Goal: Task Accomplishment & Management: Manage account settings

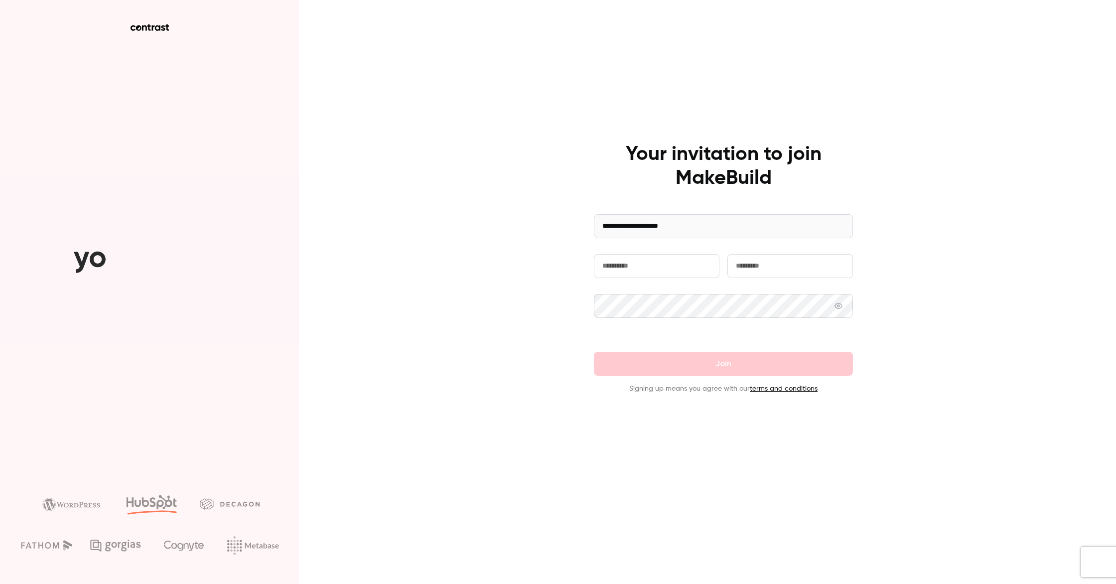
click at [643, 268] on input "text" at bounding box center [657, 266] width 126 height 24
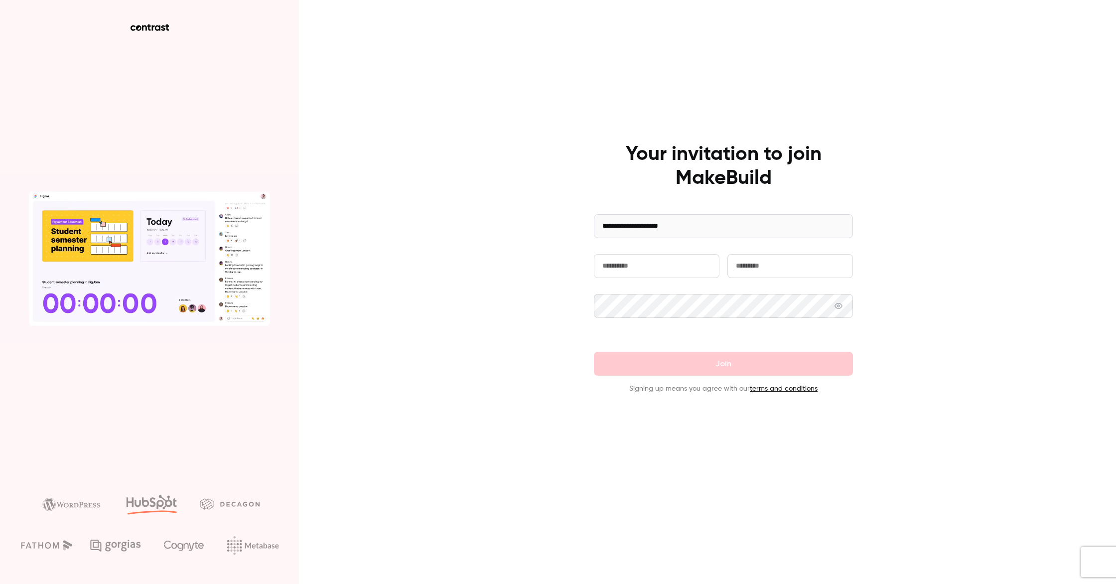
click at [629, 264] on input "text" at bounding box center [657, 266] width 126 height 24
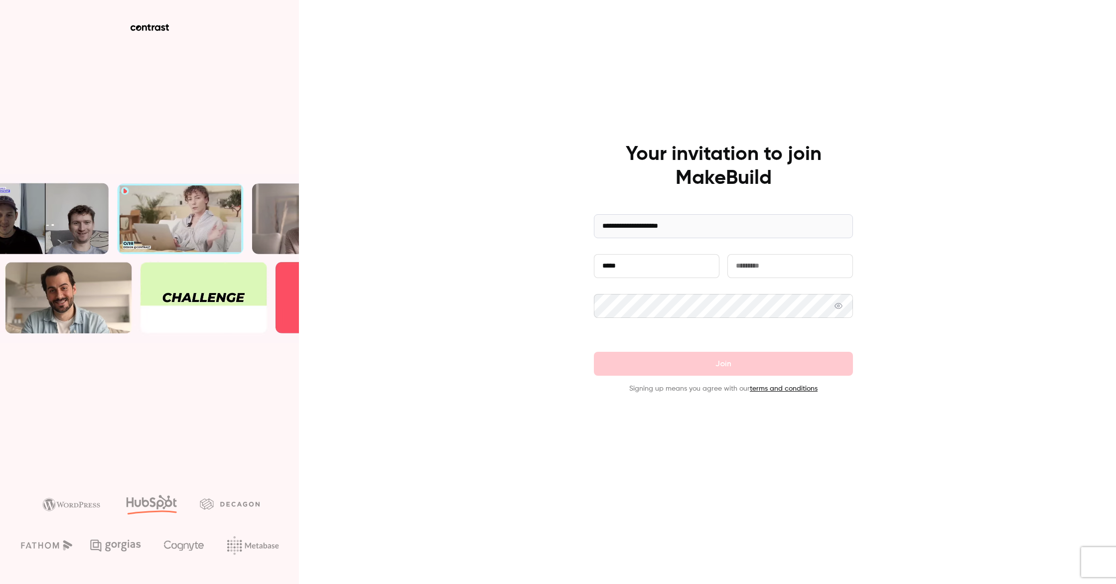
type input "*****"
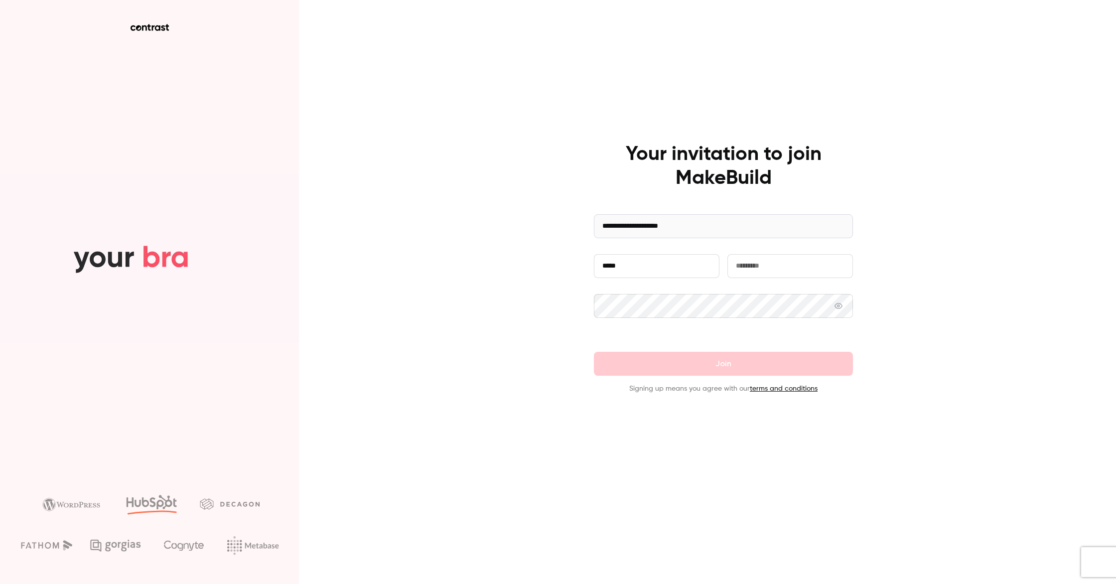
click at [778, 269] on input "text" at bounding box center [790, 266] width 126 height 24
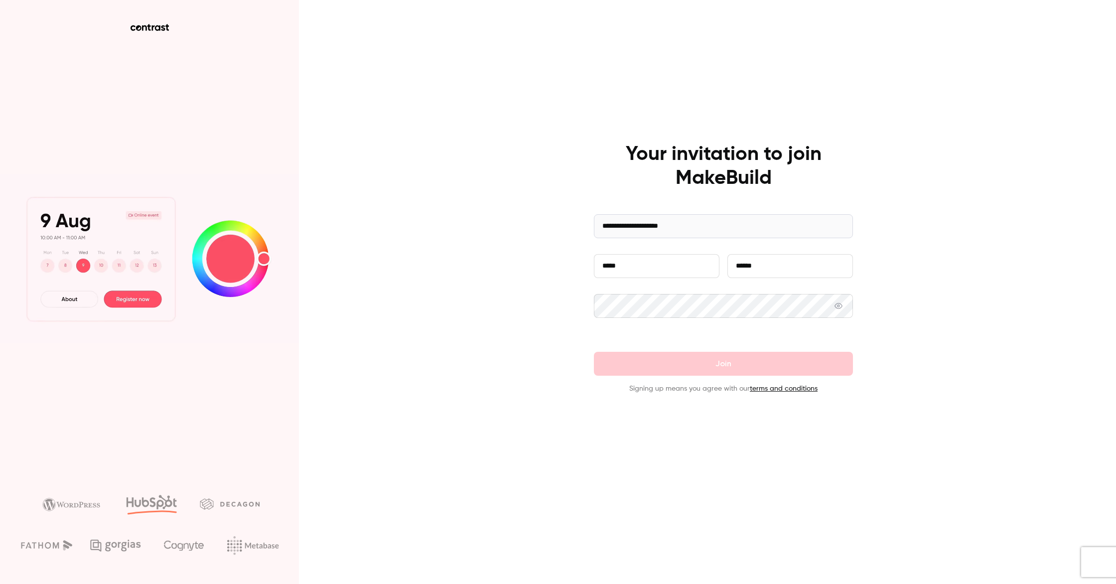
type input "******"
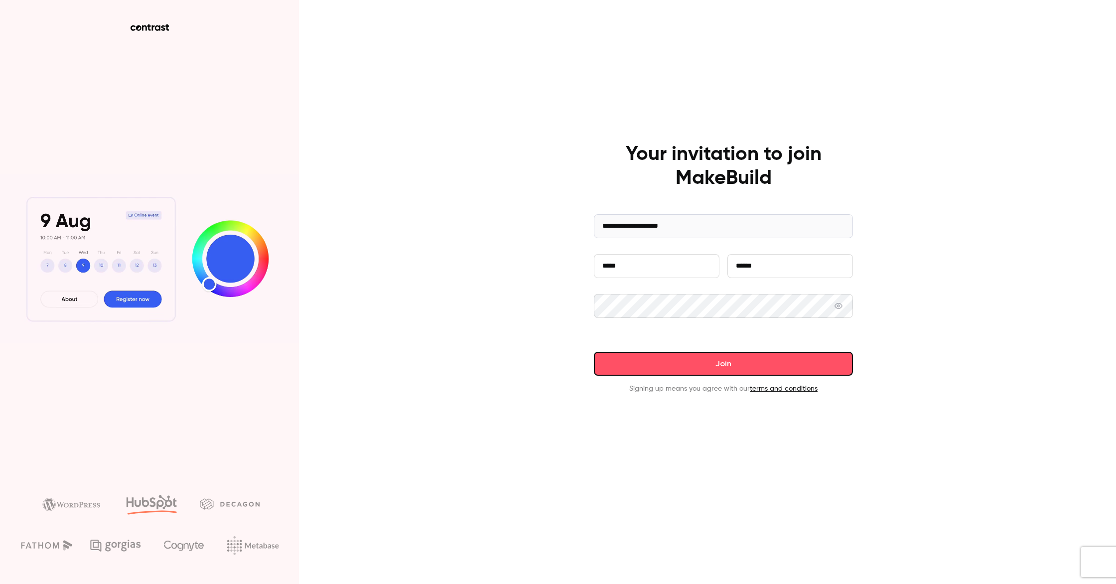
click at [797, 364] on button "Join" at bounding box center [723, 364] width 259 height 24
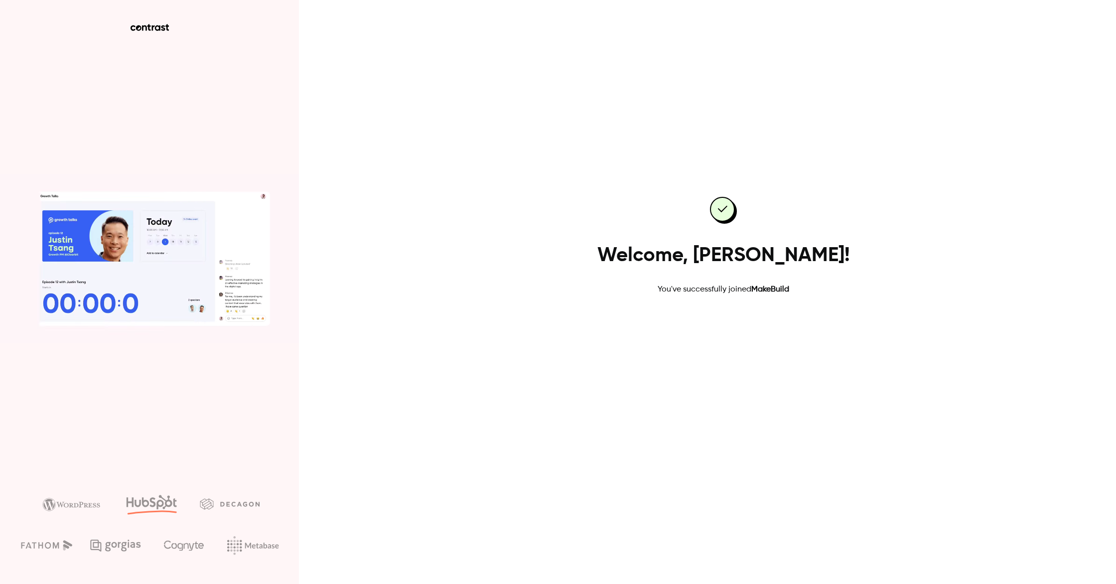
click at [709, 331] on link "Go to dashboard" at bounding box center [723, 327] width 85 height 24
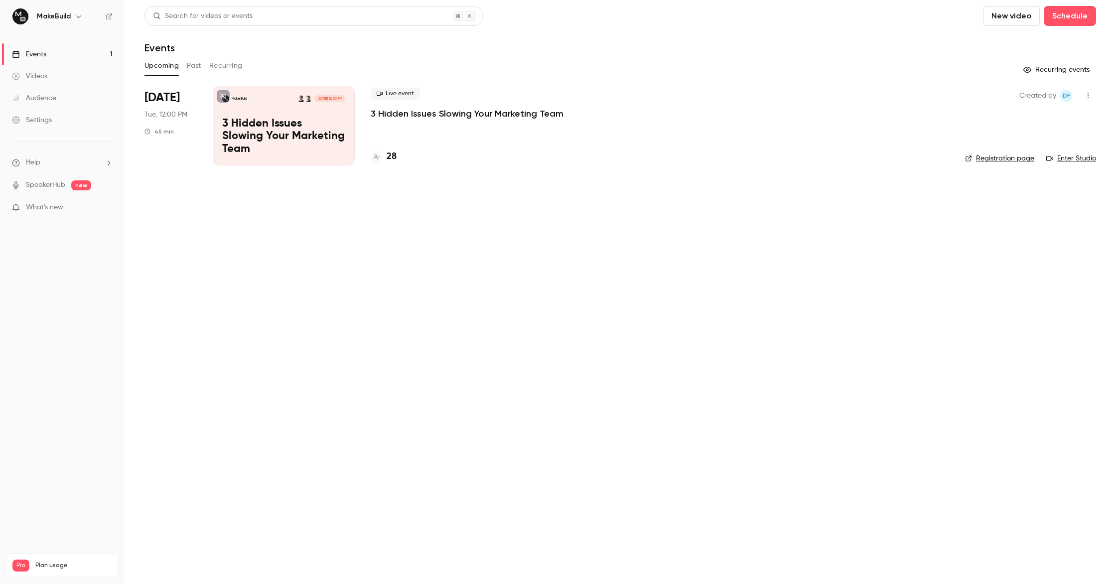
click at [262, 137] on p "3 Hidden Issues Slowing Your Marketing Team" at bounding box center [283, 137] width 123 height 38
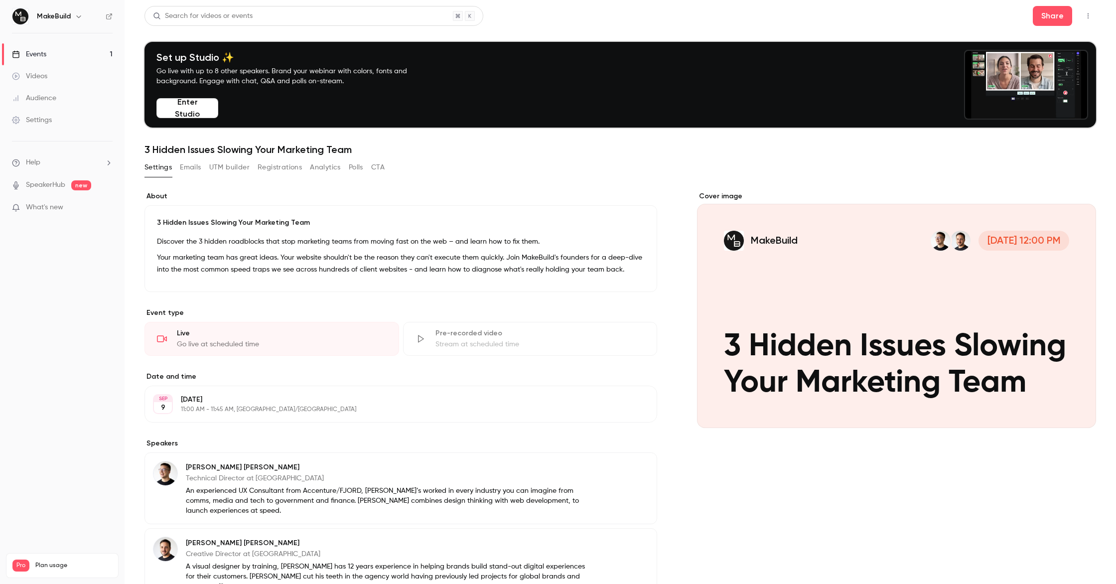
click at [53, 210] on span "What's new" at bounding box center [44, 207] width 37 height 10
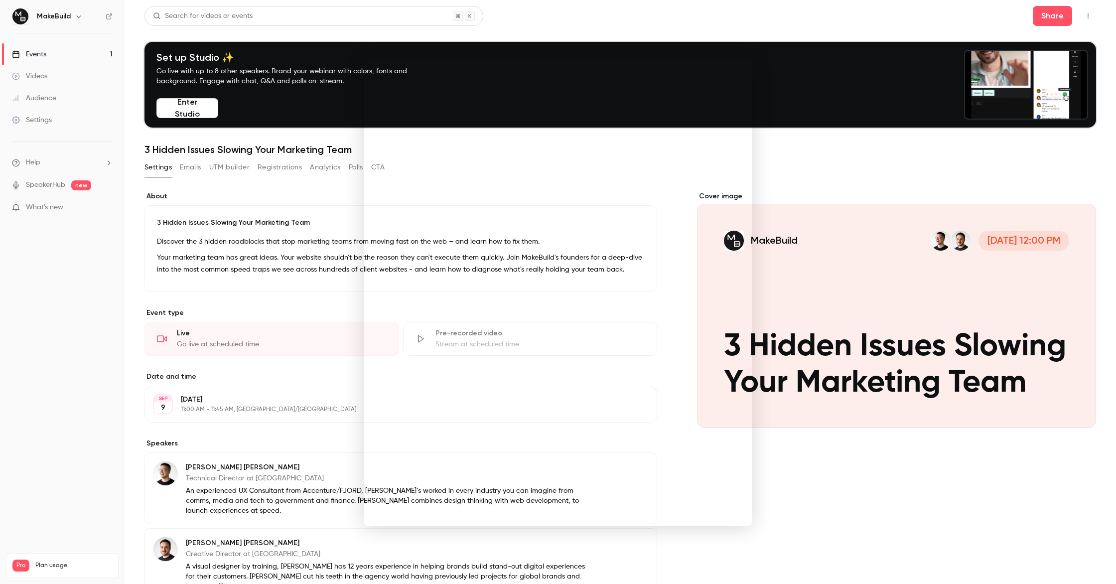
click at [834, 484] on div at bounding box center [558, 292] width 1116 height 584
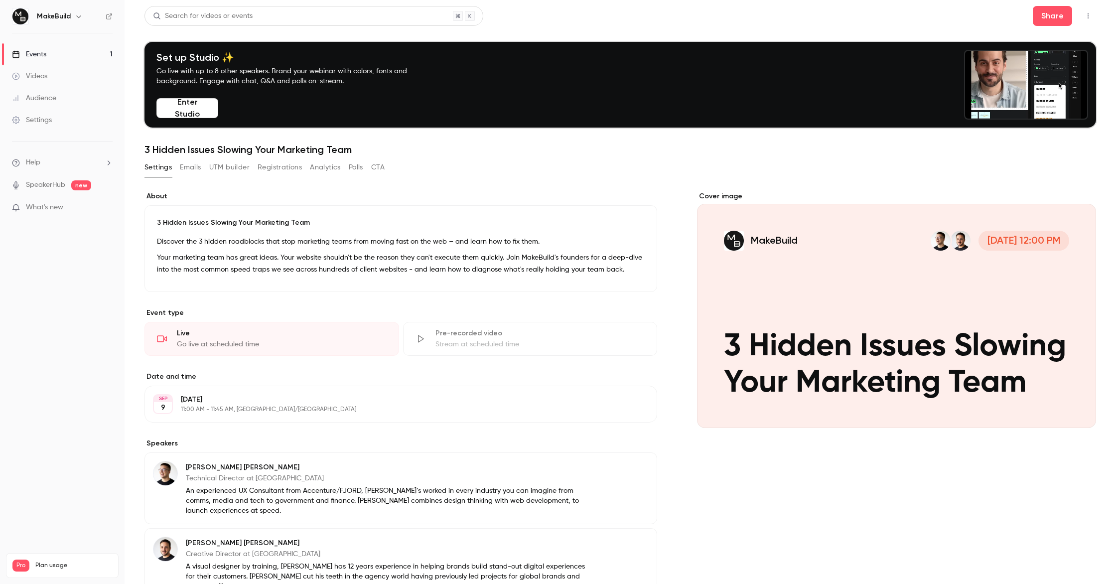
click at [54, 183] on link "SpeakerHub" at bounding box center [45, 185] width 39 height 10
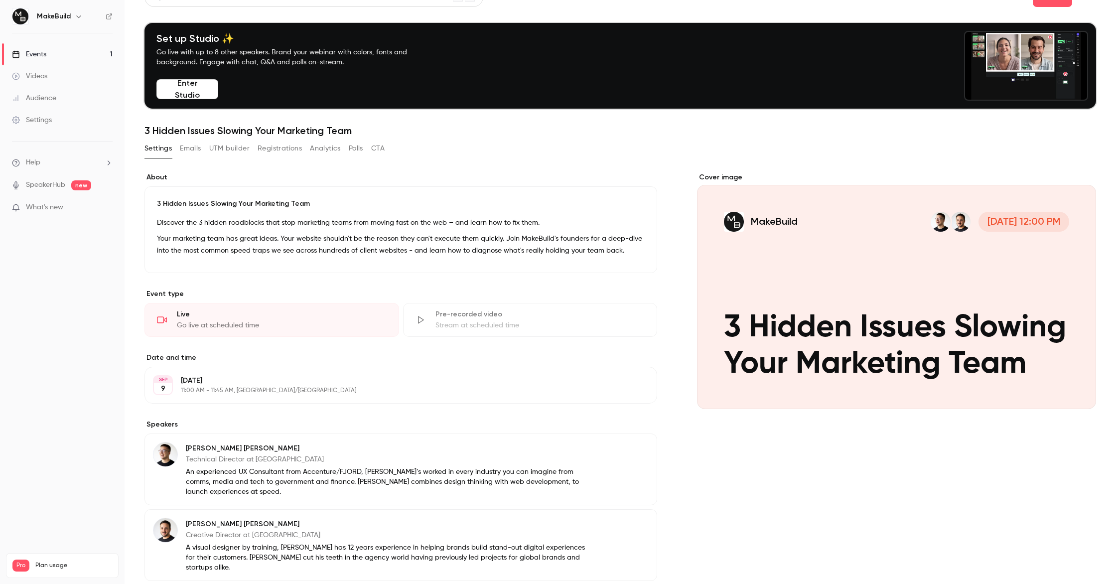
scroll to position [3, 0]
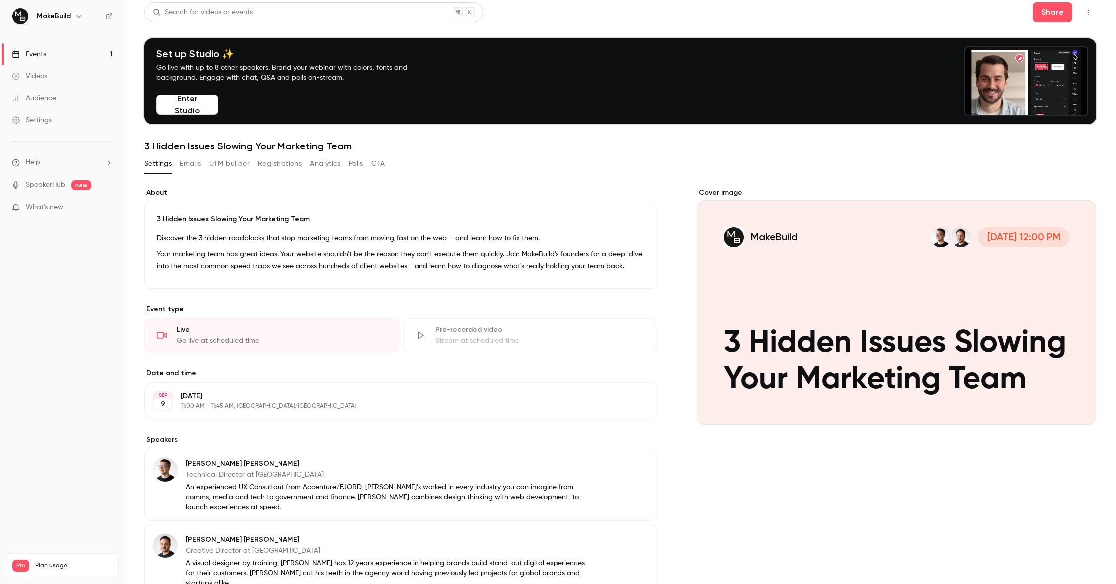
click at [194, 160] on button "Emails" at bounding box center [190, 164] width 21 height 16
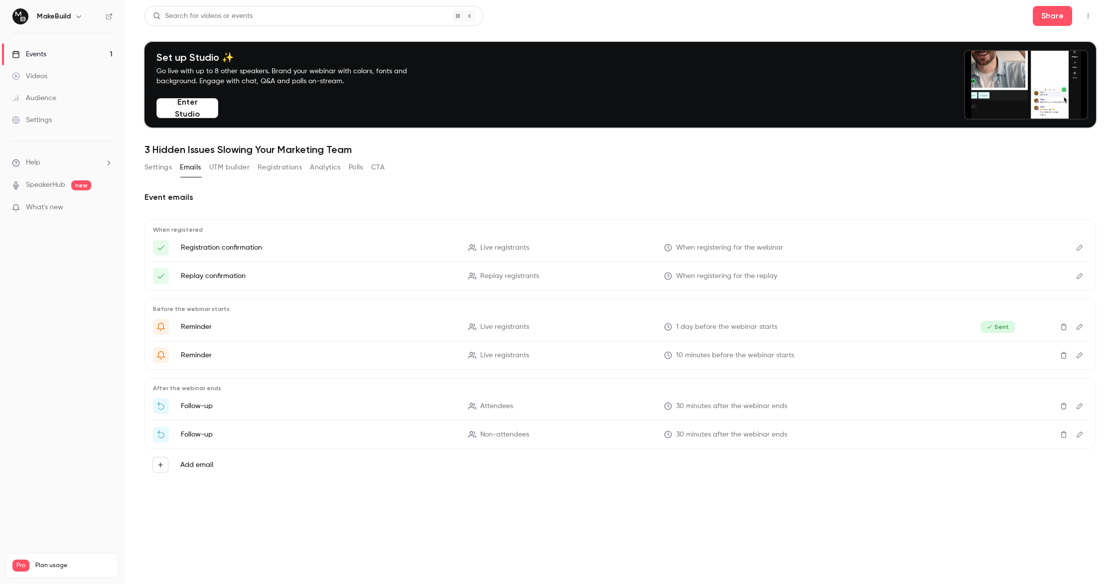
click at [228, 166] on button "UTM builder" at bounding box center [229, 167] width 40 height 16
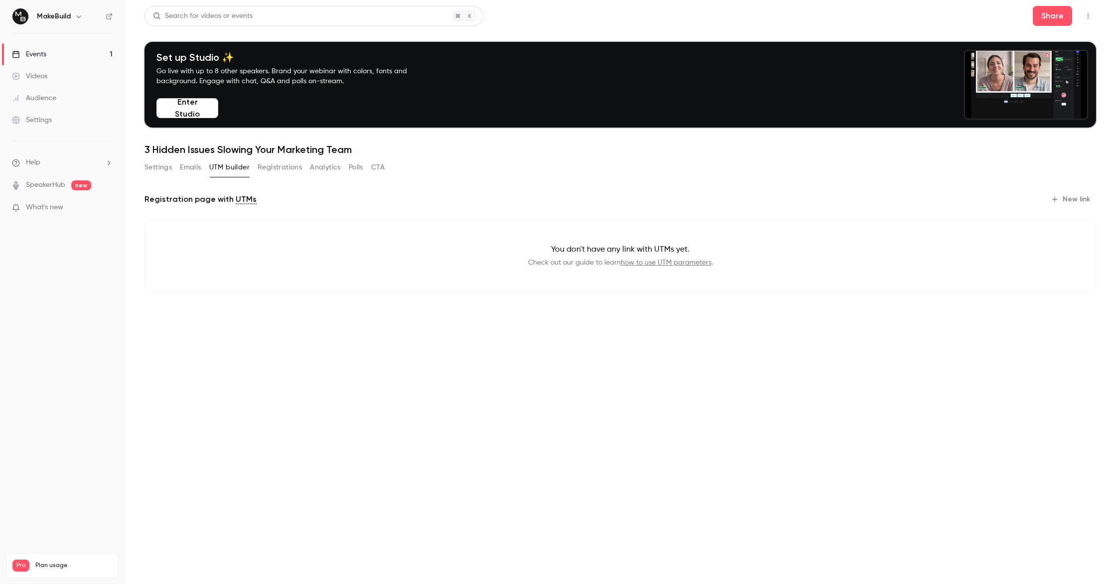
click at [264, 167] on button "Registrations" at bounding box center [280, 167] width 44 height 16
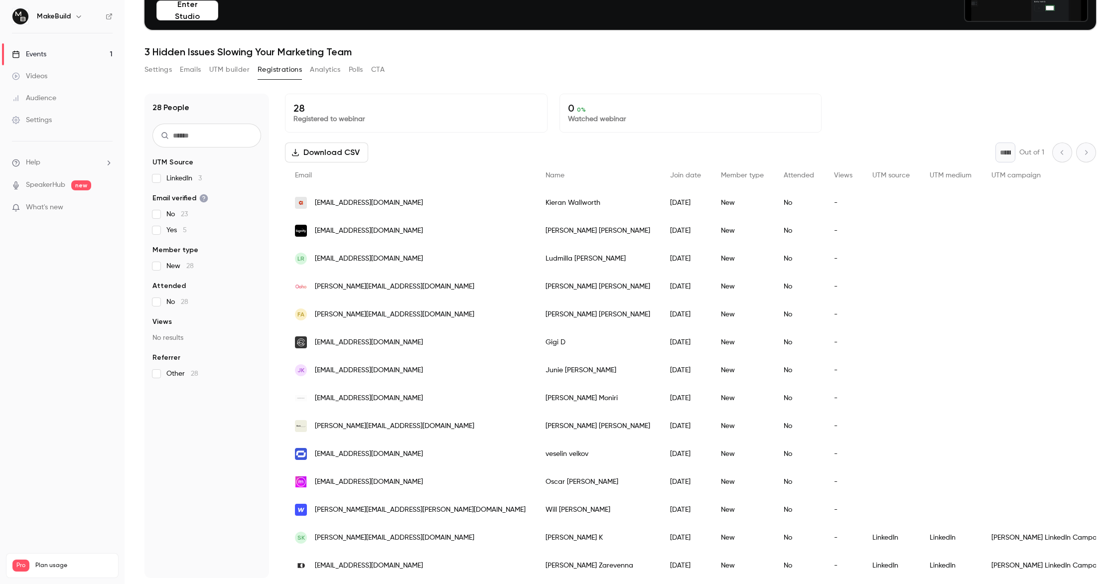
click at [312, 65] on button "Analytics" at bounding box center [325, 70] width 31 height 16
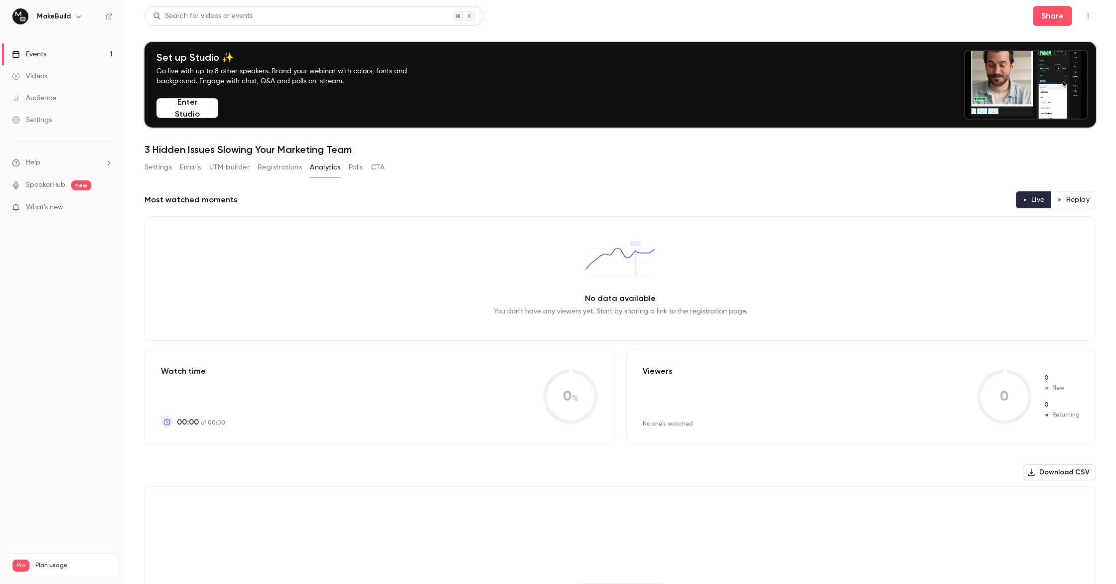
click at [159, 168] on button "Settings" at bounding box center [157, 167] width 27 height 16
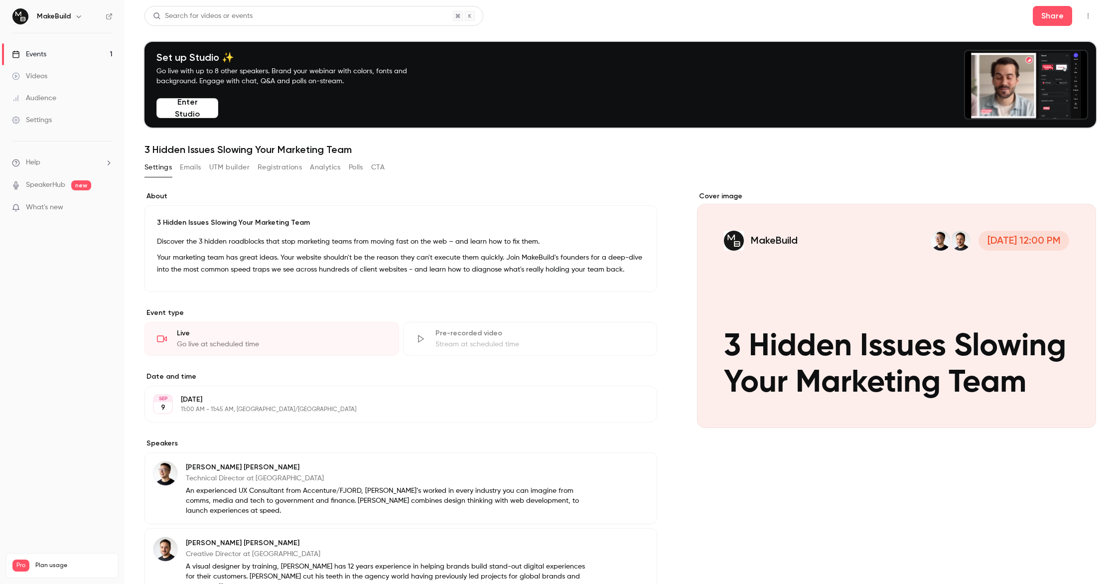
click at [189, 107] on button "Enter Studio" at bounding box center [187, 108] width 62 height 20
click at [48, 122] on div "Settings" at bounding box center [32, 120] width 40 height 10
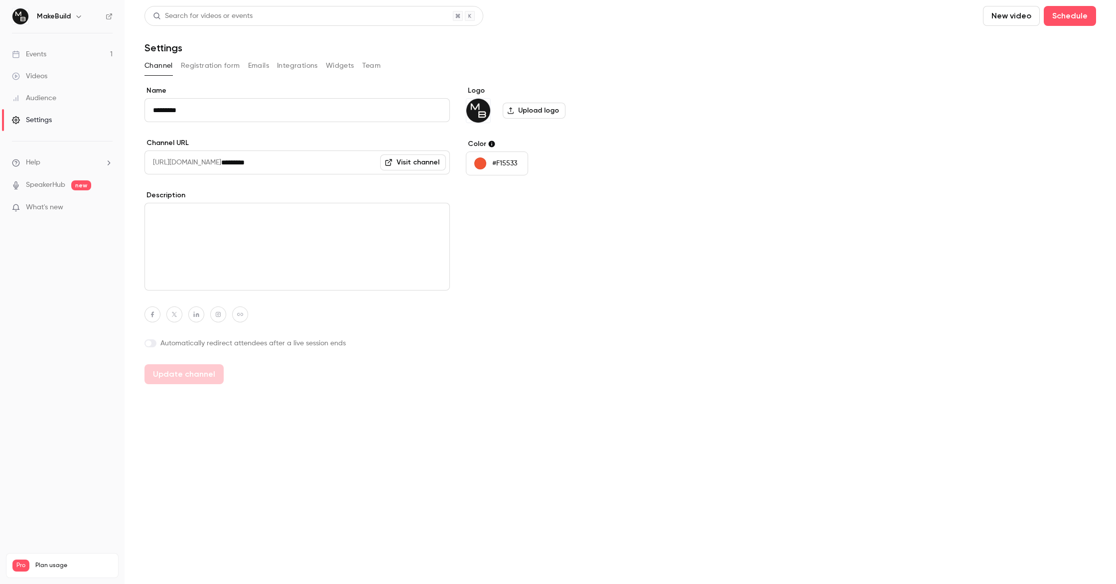
click at [337, 67] on button "Widgets" at bounding box center [340, 66] width 28 height 16
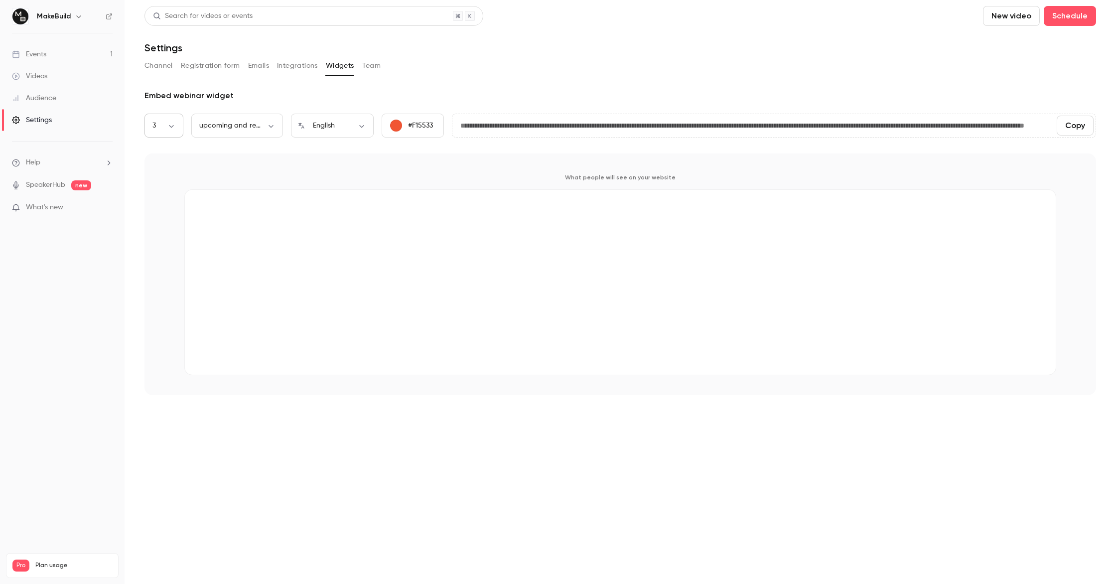
click at [175, 129] on body "**********" at bounding box center [558, 292] width 1116 height 584
click at [175, 128] on div at bounding box center [558, 292] width 1116 height 584
click at [256, 128] on body "**********" at bounding box center [558, 292] width 1116 height 584
click at [256, 128] on div at bounding box center [558, 292] width 1116 height 584
click at [367, 68] on button "Team" at bounding box center [371, 66] width 19 height 16
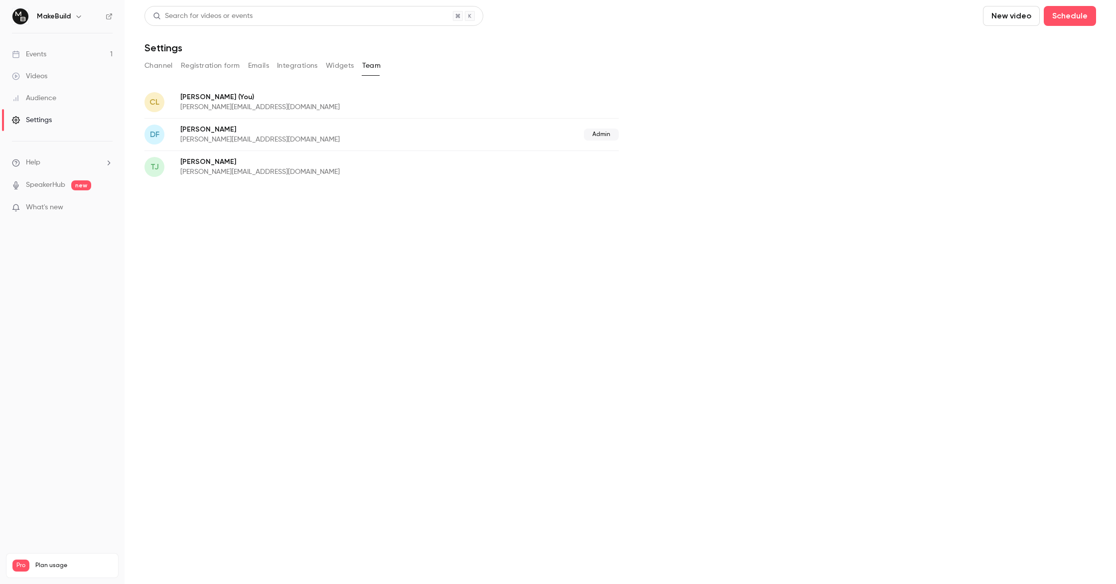
click at [287, 68] on button "Integrations" at bounding box center [297, 66] width 41 height 16
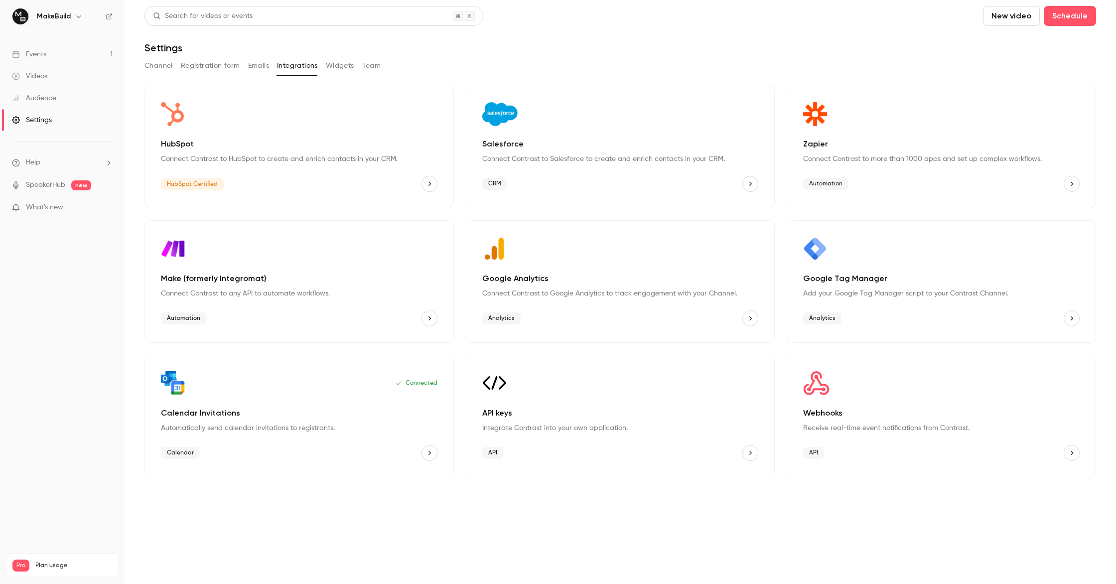
click at [254, 69] on button "Emails" at bounding box center [258, 66] width 21 height 16
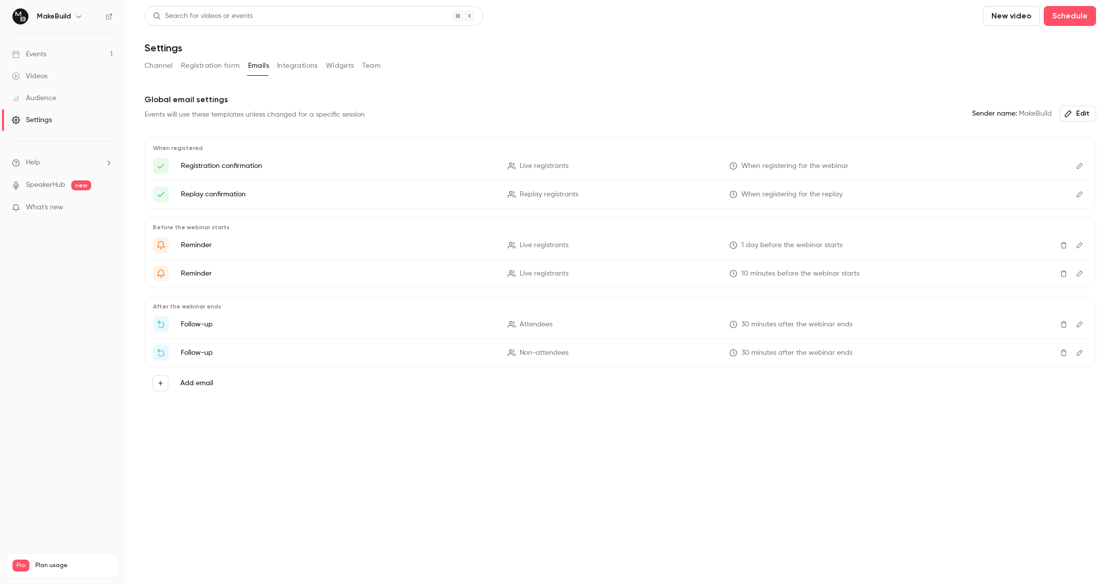
click at [218, 67] on button "Registration form" at bounding box center [210, 66] width 59 height 16
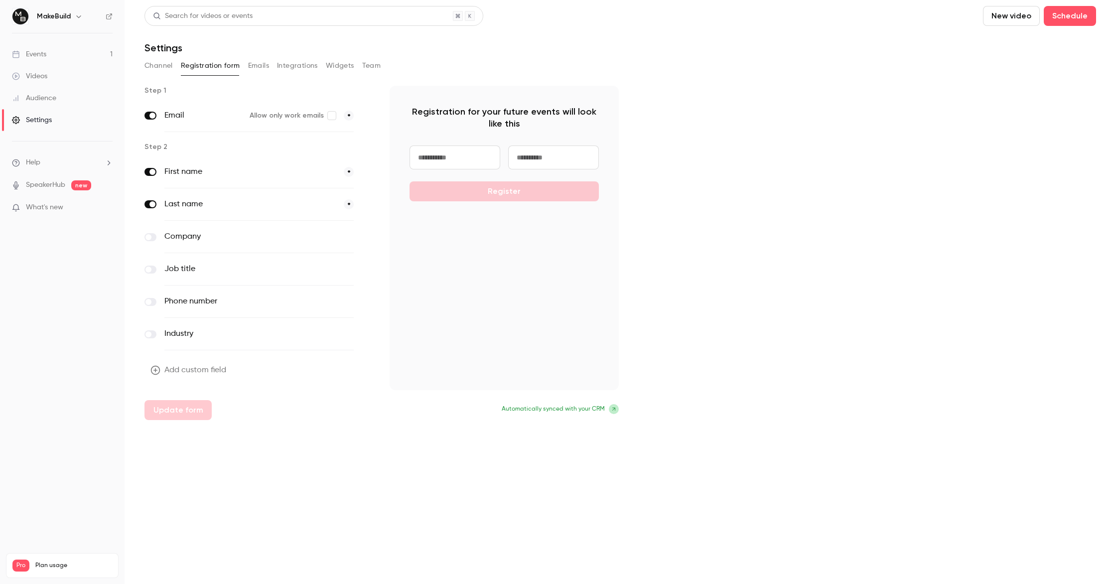
click at [156, 66] on button "Channel" at bounding box center [158, 66] width 28 height 16
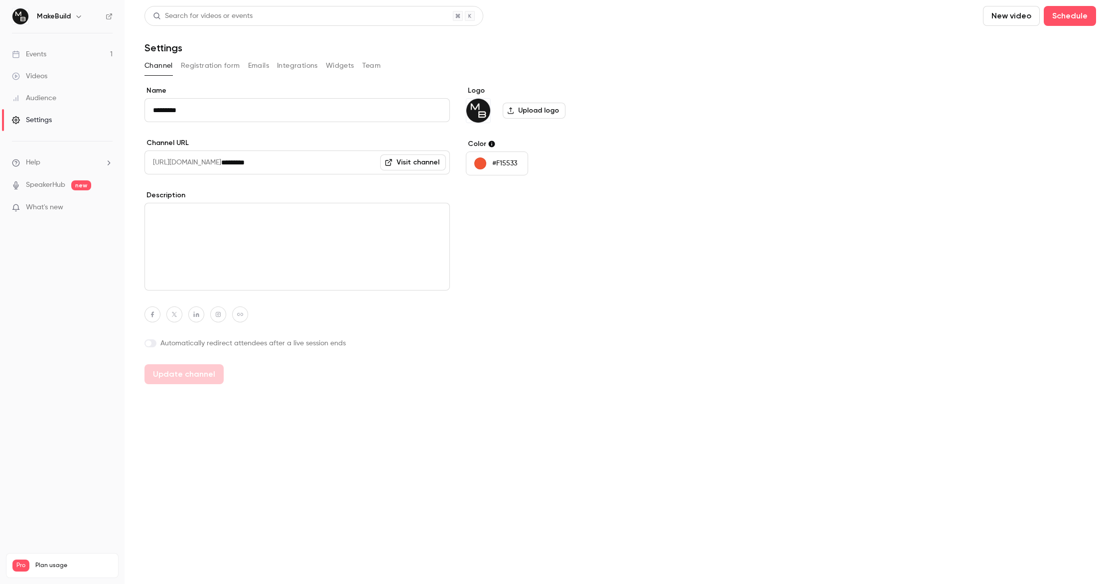
click at [55, 53] on link "Events 1" at bounding box center [62, 54] width 125 height 22
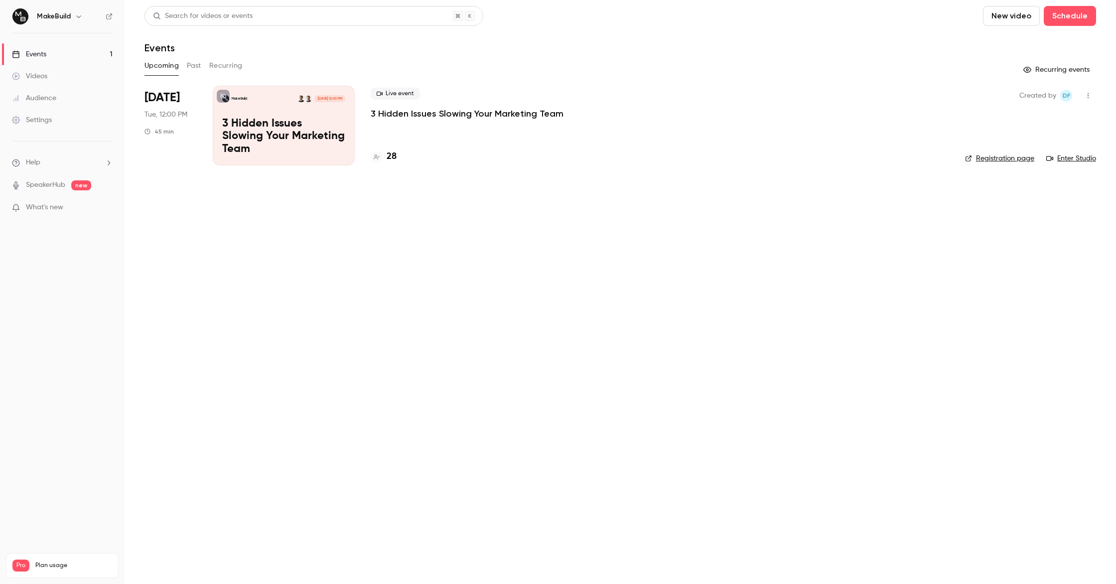
click at [313, 136] on p "3 Hidden Issues Slowing Your Marketing Team" at bounding box center [283, 137] width 123 height 38
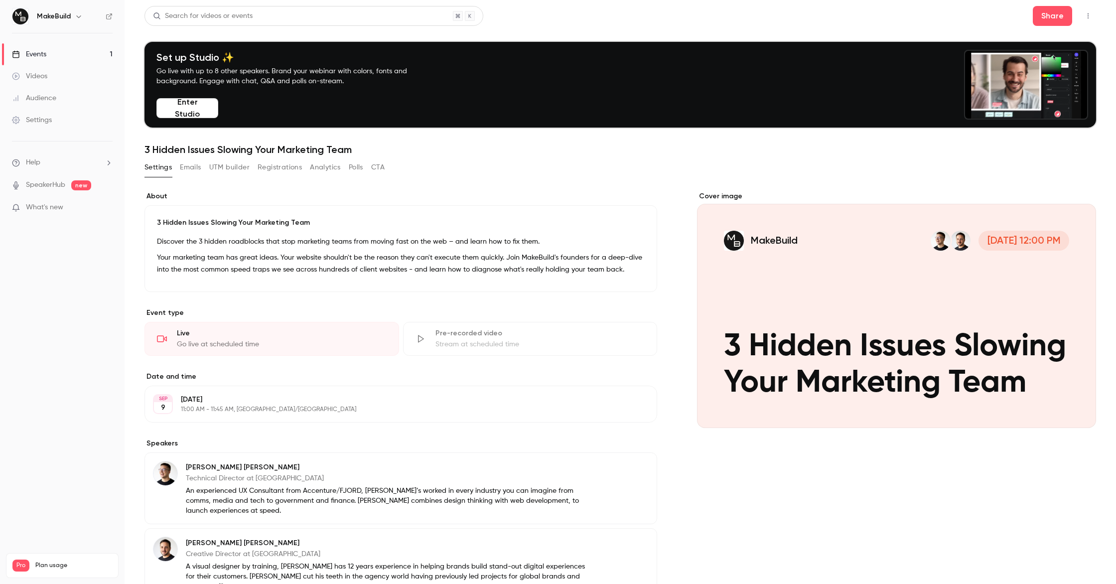
click at [1088, 13] on icon "button" at bounding box center [1088, 15] width 8 height 7
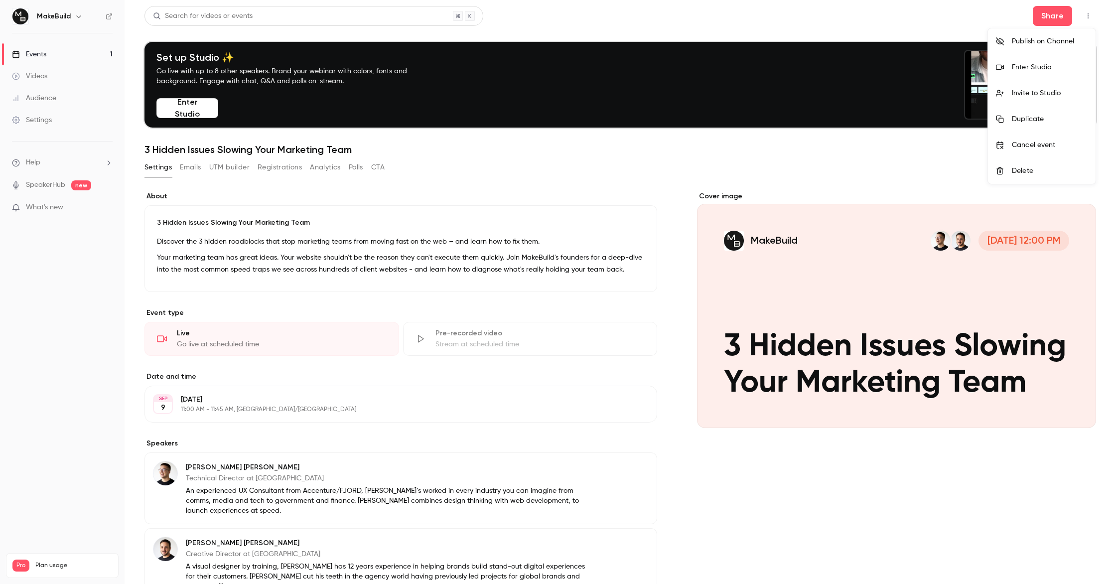
click at [1088, 13] on div at bounding box center [558, 292] width 1116 height 584
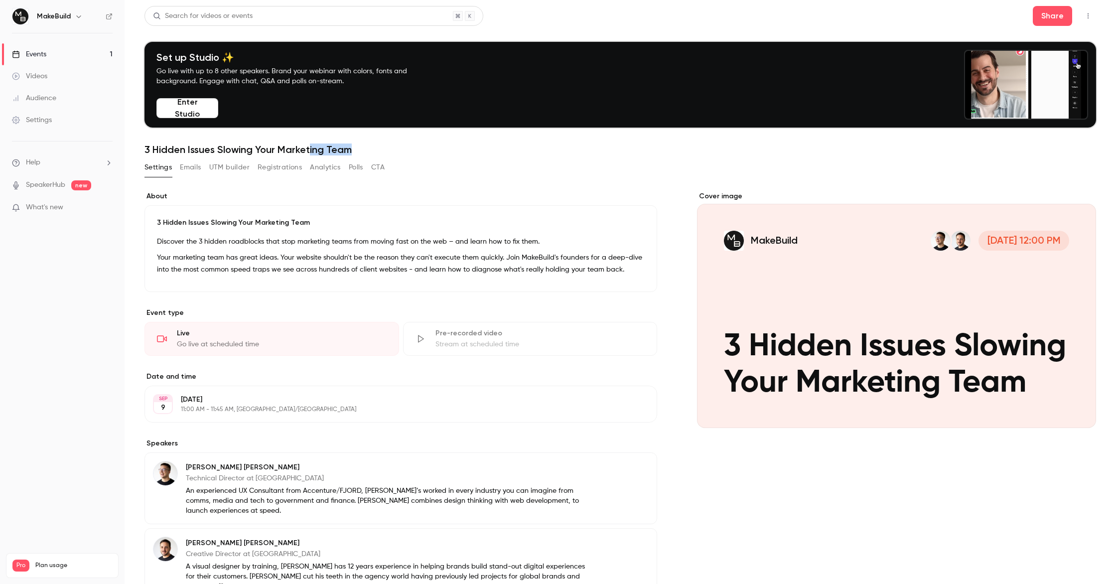
drag, startPoint x: 310, startPoint y: 150, endPoint x: 379, endPoint y: 150, distance: 69.2
click at [380, 150] on h1 "3 Hidden Issues Slowing Your Marketing Team" at bounding box center [619, 149] width 951 height 12
click at [379, 150] on h1 "3 Hidden Issues Slowing Your Marketing Team" at bounding box center [619, 149] width 951 height 12
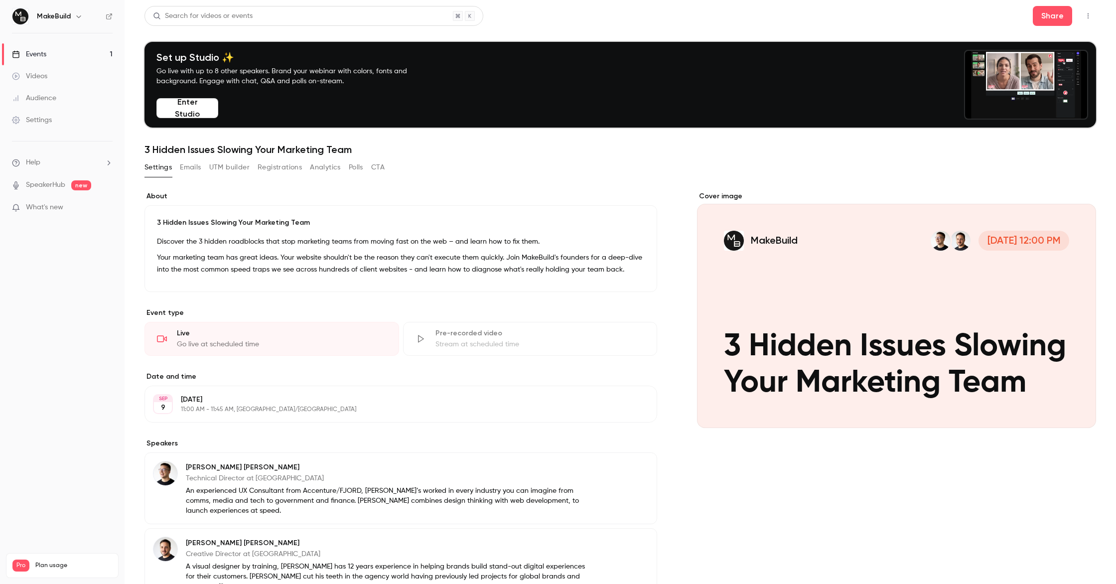
scroll to position [103, 0]
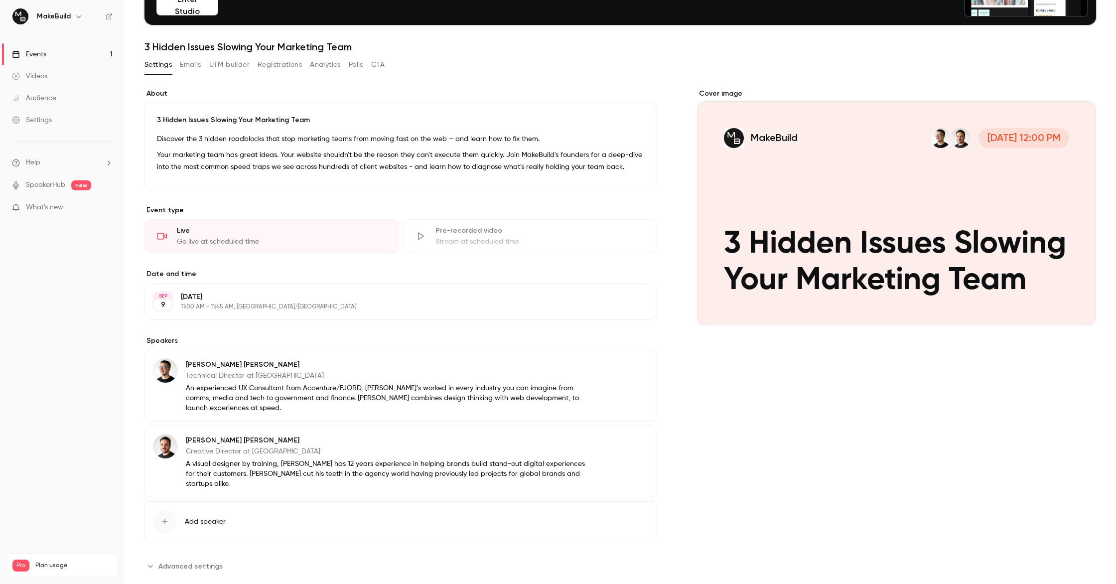
click at [165, 561] on span "Advanced settings" at bounding box center [190, 566] width 64 height 10
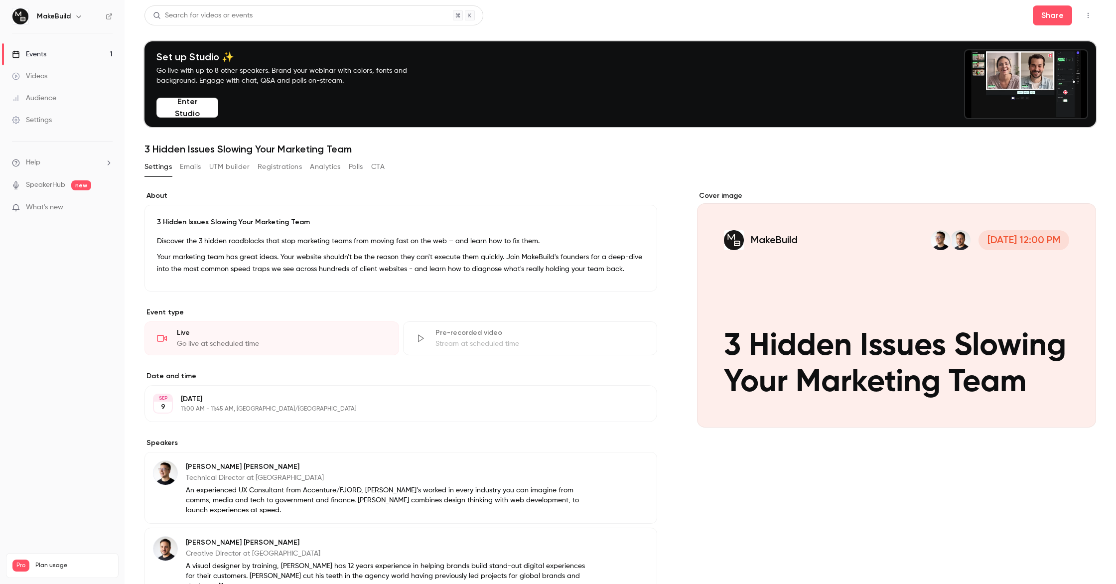
scroll to position [0, 0]
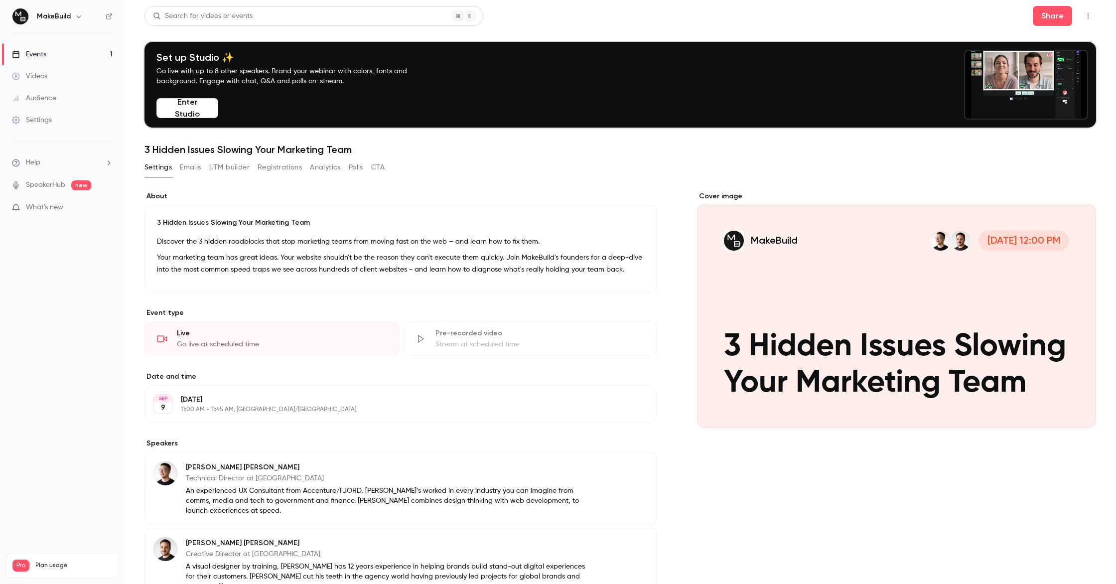
click at [242, 167] on button "UTM builder" at bounding box center [229, 167] width 40 height 16
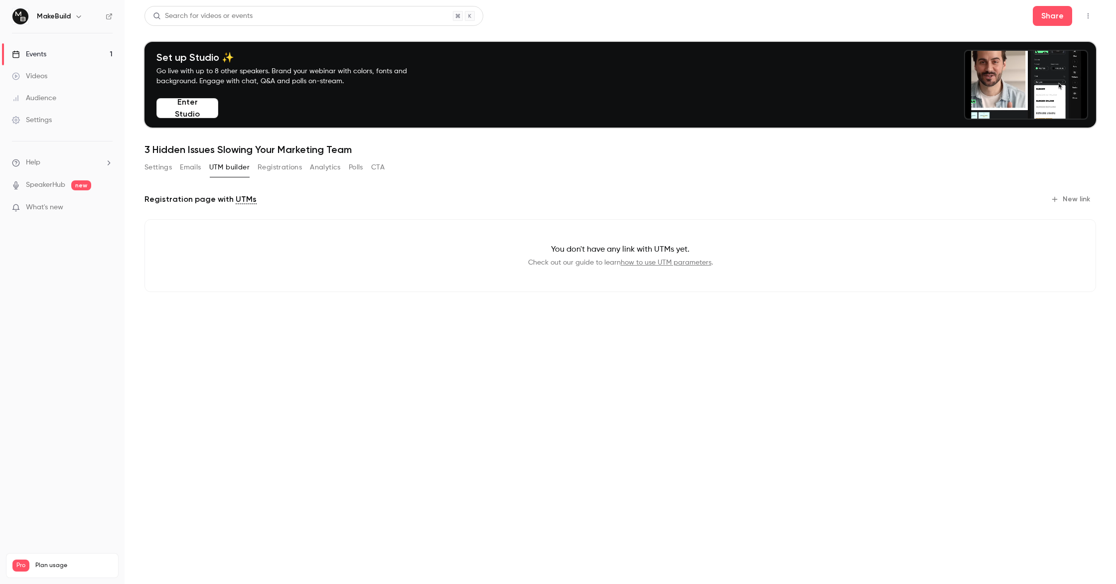
click at [899, 110] on div "Set up Studio ✨ Go live with up to 8 other speakers. Brand your webinar with co…" at bounding box center [619, 85] width 951 height 86
click at [46, 57] on div "Events" at bounding box center [29, 54] width 34 height 10
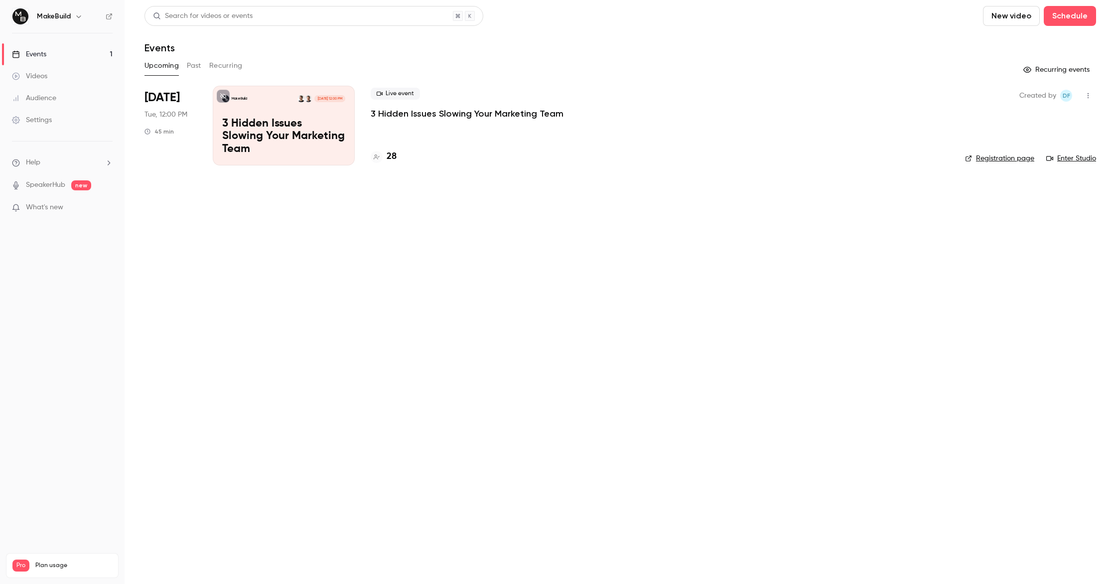
click at [1090, 97] on icon "button" at bounding box center [1088, 95] width 8 height 7
click at [939, 314] on div at bounding box center [558, 292] width 1116 height 584
click at [1076, 156] on link "Enter Studio" at bounding box center [1071, 158] width 50 height 10
